Goal: Find specific page/section: Find specific page/section

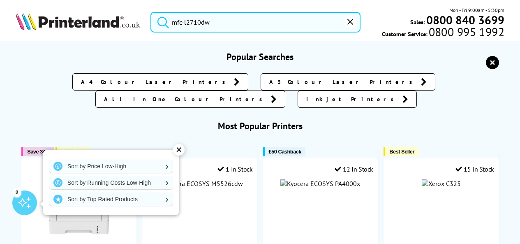
click at [303, 18] on input "mfc-l2710dw" at bounding box center [255, 22] width 210 height 21
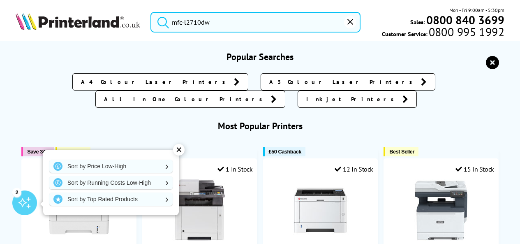
click at [151, 12] on button "submit" at bounding box center [161, 21] width 21 height 18
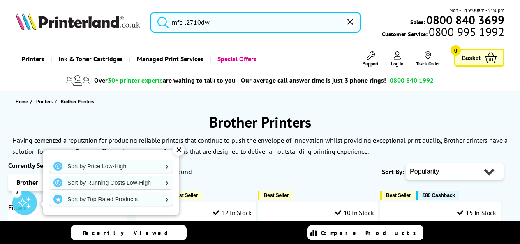
click at [178, 148] on div "✕" at bounding box center [179, 150] width 12 height 12
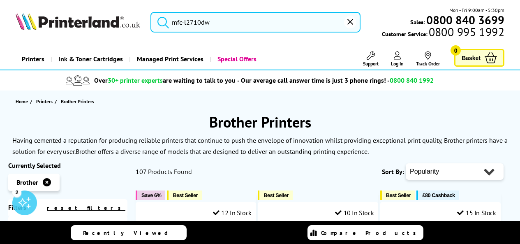
click at [219, 21] on input "mfc-l2710dw" at bounding box center [255, 22] width 210 height 21
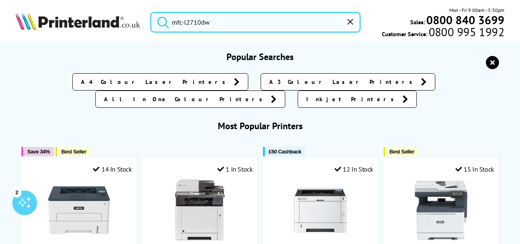
click at [151, 12] on button "submit" at bounding box center [161, 21] width 21 height 18
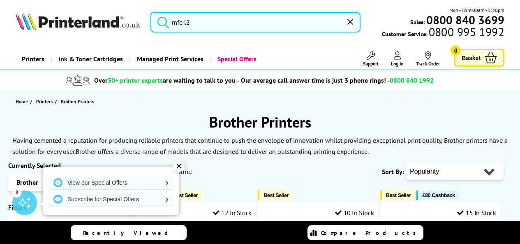
click at [351, 21] on icon "reset" at bounding box center [350, 22] width 6 height 6
